Goal: Information Seeking & Learning: Learn about a topic

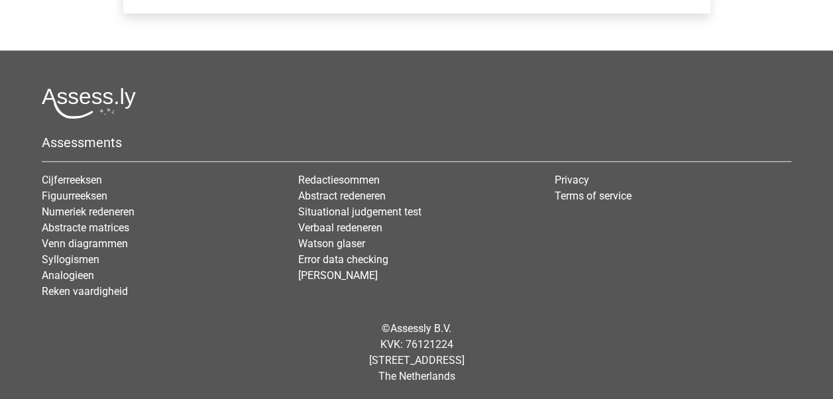
scroll to position [382, 0]
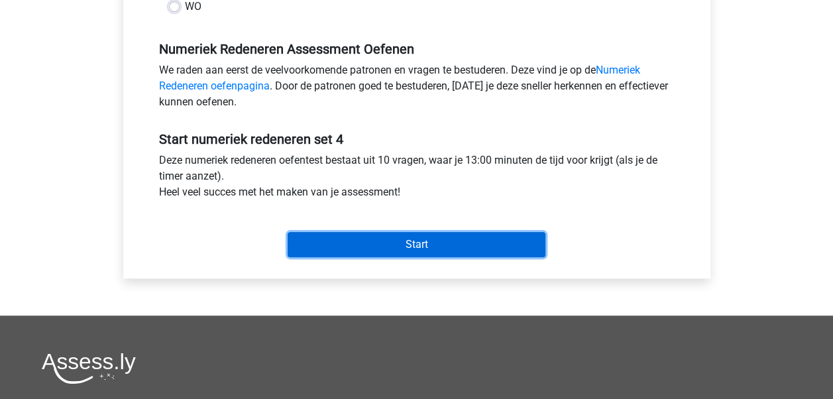
click at [490, 236] on input "Start" at bounding box center [416, 244] width 258 height 25
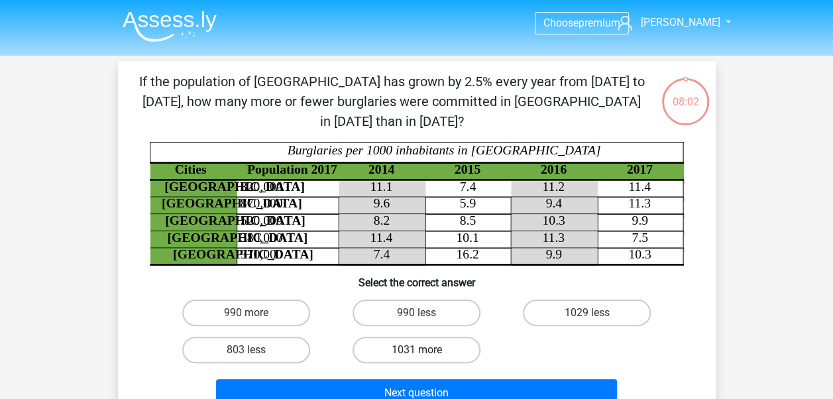
click at [404, 336] on label "1031 more" at bounding box center [416, 349] width 128 height 26
click at [416, 350] on input "1031 more" at bounding box center [420, 354] width 9 height 9
radio input "true"
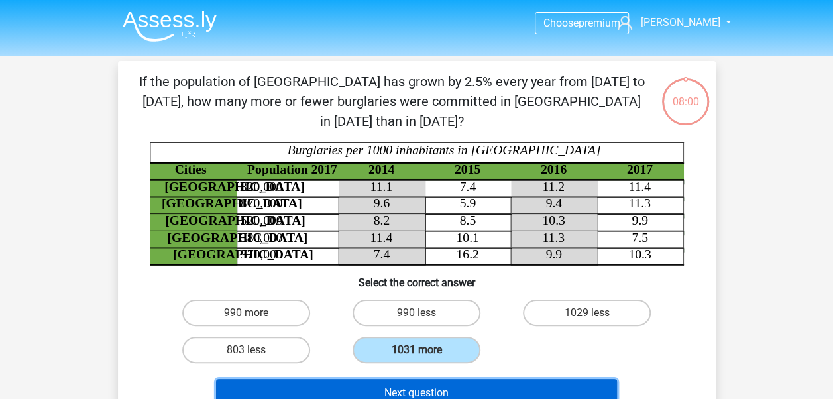
click at [443, 379] on button "Next question" at bounding box center [416, 393] width 401 height 28
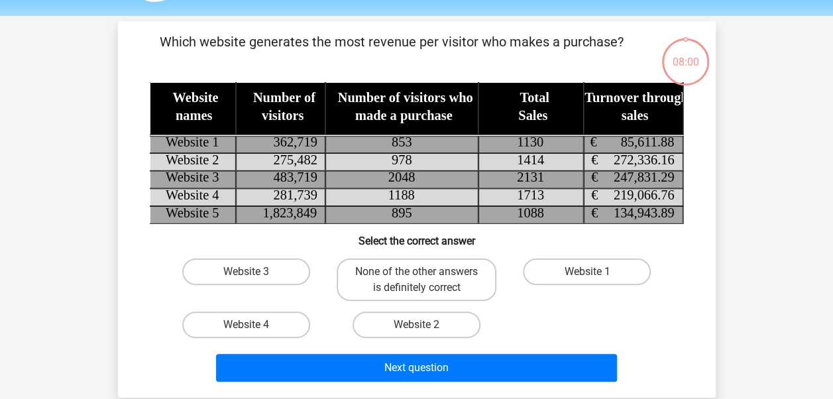
scroll to position [61, 0]
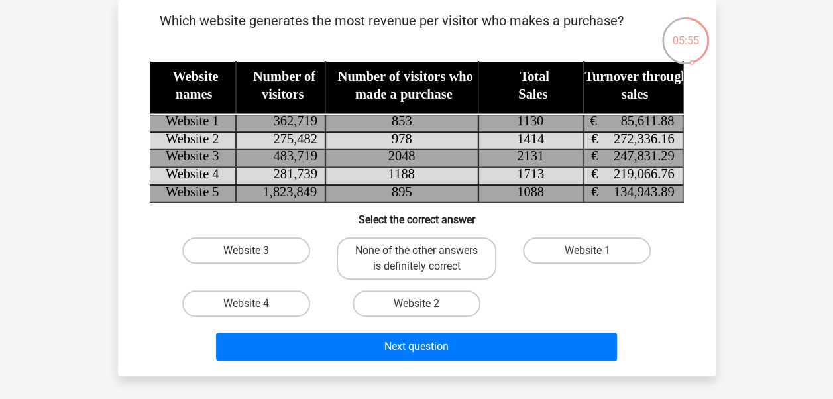
click at [238, 238] on label "Website 3" at bounding box center [246, 250] width 128 height 26
click at [246, 250] on input "Website 3" at bounding box center [250, 254] width 9 height 9
radio input "true"
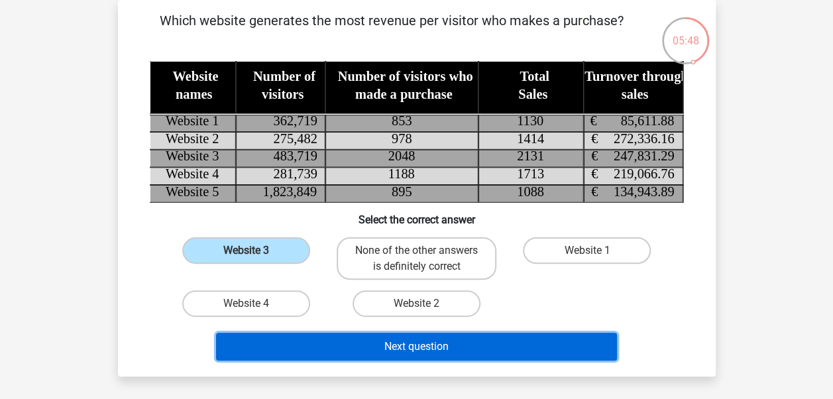
click at [453, 347] on button "Next question" at bounding box center [416, 346] width 401 height 28
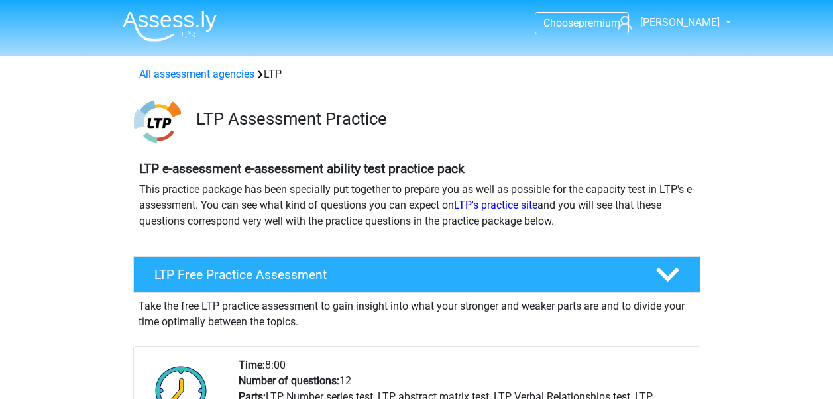
scroll to position [2053, 0]
